Goal: Find specific page/section: Find specific page/section

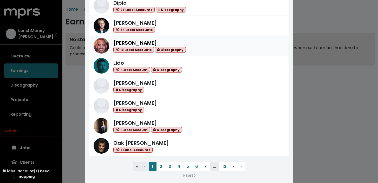
scroll to position [60, 0]
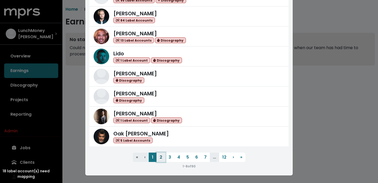
click at [159, 160] on button "2" at bounding box center [161, 157] width 9 height 9
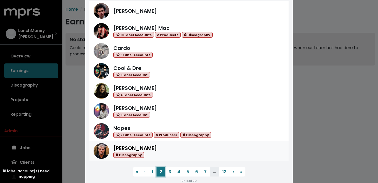
scroll to position [46, 0]
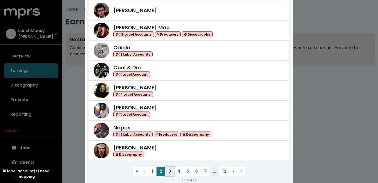
click at [171, 170] on button "3" at bounding box center [169, 171] width 9 height 9
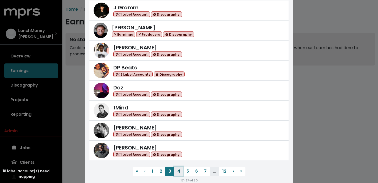
click at [179, 172] on button "4" at bounding box center [178, 171] width 9 height 9
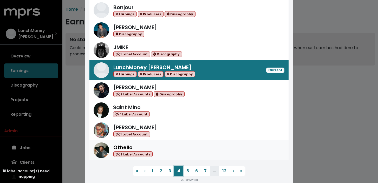
scroll to position [49, 0]
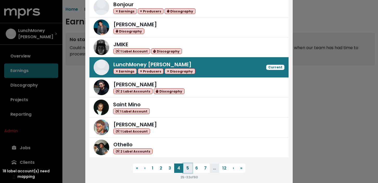
click at [188, 169] on button "5" at bounding box center [187, 168] width 9 height 9
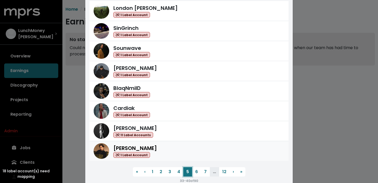
scroll to position [47, 0]
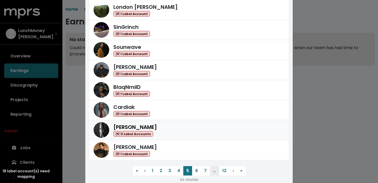
click at [195, 128] on div "[PERSON_NAME] 11 Label Accounts" at bounding box center [198, 130] width 171 height 14
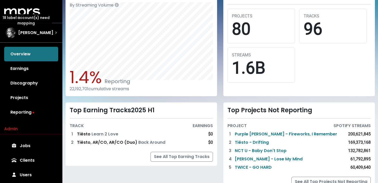
scroll to position [153, 0]
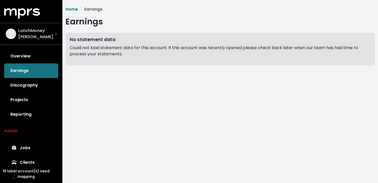
click at [59, 37] on div "LunchMoney [PERSON_NAME]" at bounding box center [31, 33] width 59 height 21
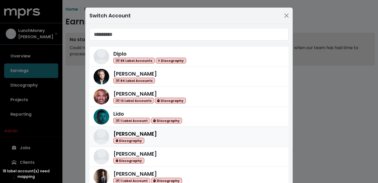
scroll to position [60, 0]
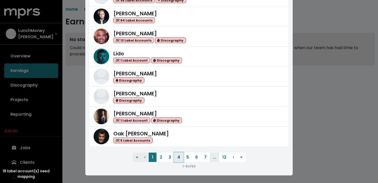
click at [177, 157] on button "4" at bounding box center [178, 157] width 9 height 9
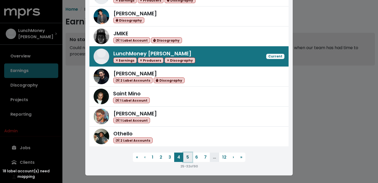
click at [189, 160] on button "5" at bounding box center [187, 157] width 9 height 9
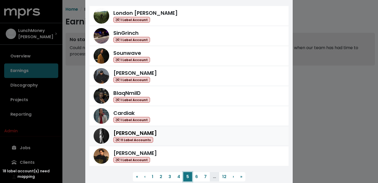
scroll to position [54, 0]
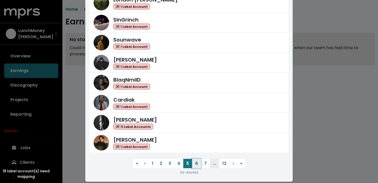
click at [197, 165] on button "6" at bounding box center [196, 163] width 9 height 9
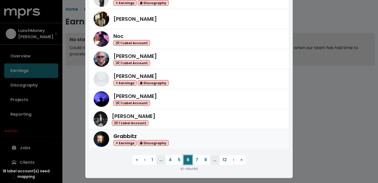
scroll to position [58, 0]
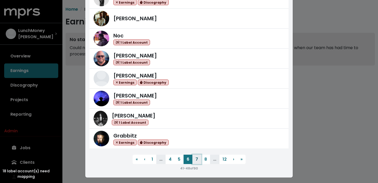
click at [197, 161] on button "7" at bounding box center [197, 159] width 9 height 9
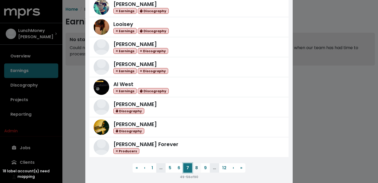
scroll to position [51, 0]
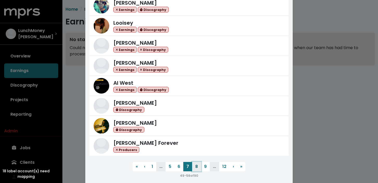
click at [198, 165] on button "8" at bounding box center [196, 166] width 9 height 9
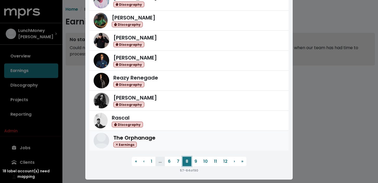
scroll to position [56, 0]
click at [196, 159] on button "9" at bounding box center [195, 161] width 9 height 9
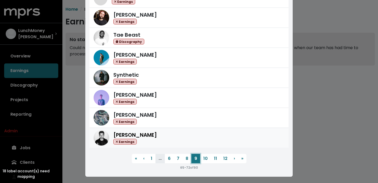
scroll to position [59, 0]
click at [204, 159] on button "10" at bounding box center [205, 158] width 11 height 9
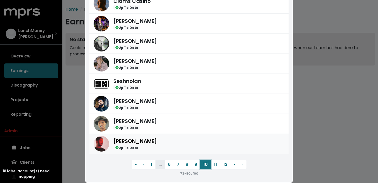
scroll to position [53, 0]
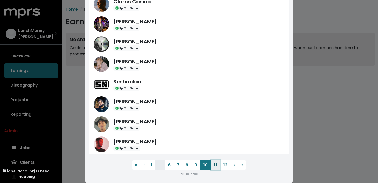
click at [215, 166] on button "11" at bounding box center [215, 165] width 9 height 9
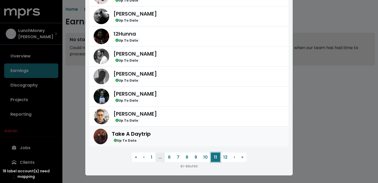
scroll to position [60, 0]
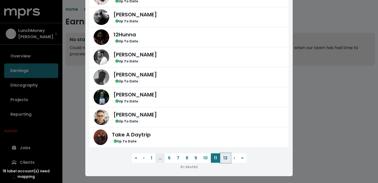
click at [225, 156] on button "12" at bounding box center [225, 157] width 10 height 9
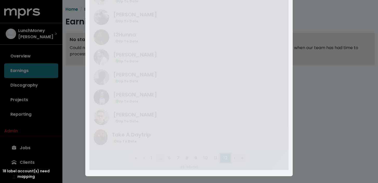
scroll to position [0, 0]
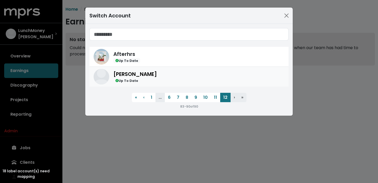
click at [150, 72] on div "[PERSON_NAME] Up To Date" at bounding box center [198, 76] width 171 height 13
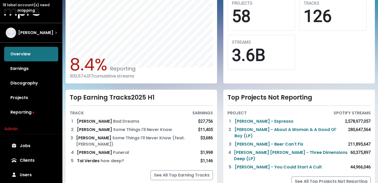
scroll to position [176, 0]
